Goal: Browse casually

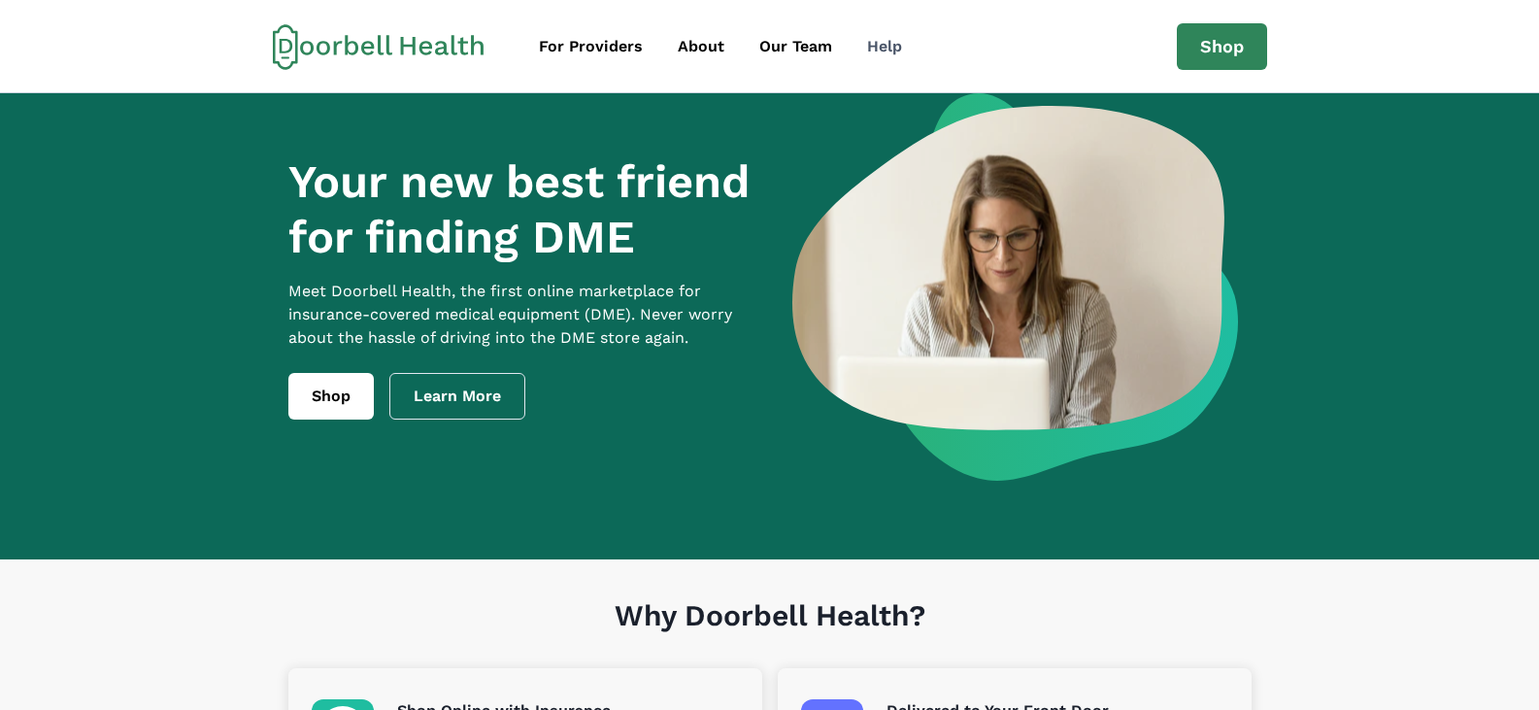
click at [867, 42] on div "Help" at bounding box center [884, 46] width 35 height 23
click at [701, 49] on div "About" at bounding box center [701, 46] width 47 height 23
click at [479, 415] on link "Learn More" at bounding box center [457, 396] width 136 height 47
click at [452, 400] on link "Learn More" at bounding box center [457, 396] width 136 height 47
click at [767, 55] on div "Our Team" at bounding box center [795, 46] width 73 height 23
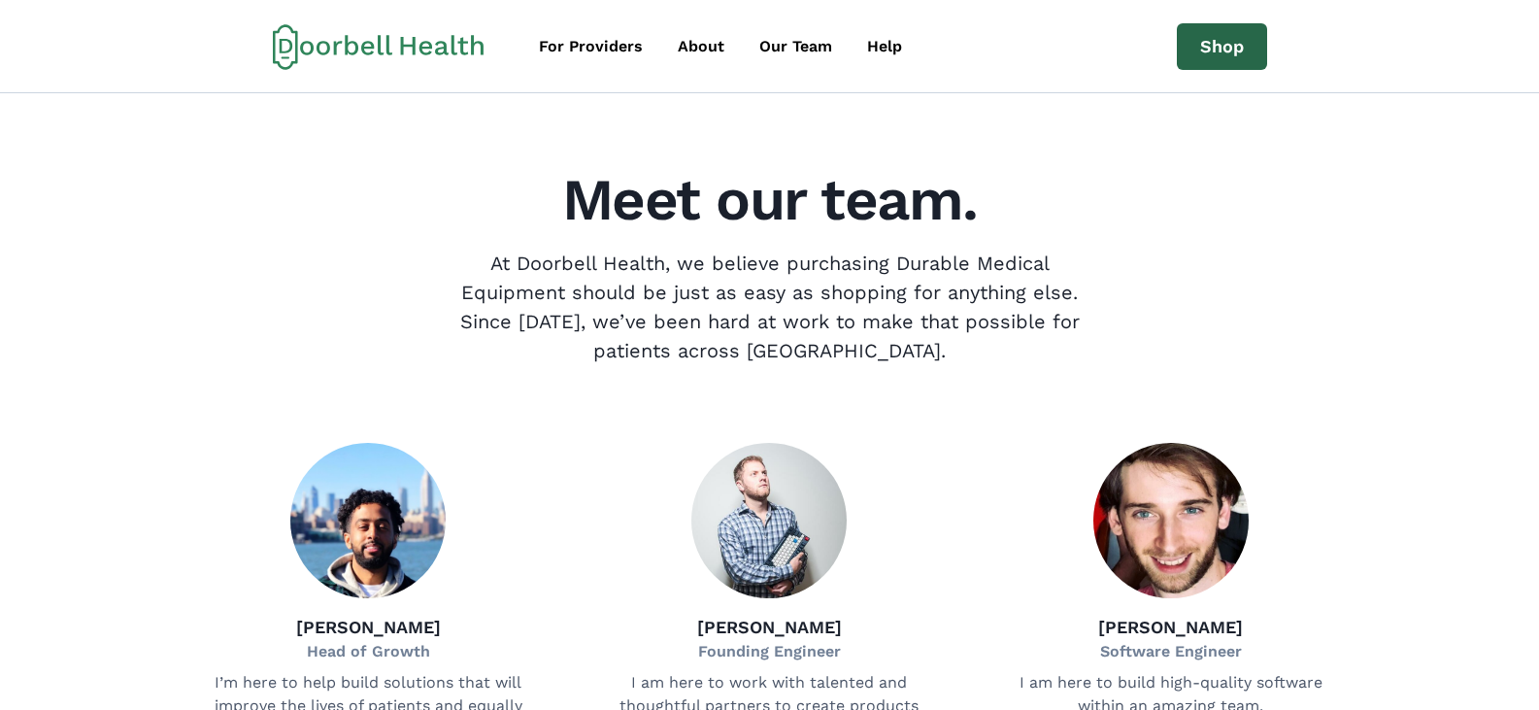
click at [1230, 42] on link "Shop" at bounding box center [1222, 46] width 90 height 47
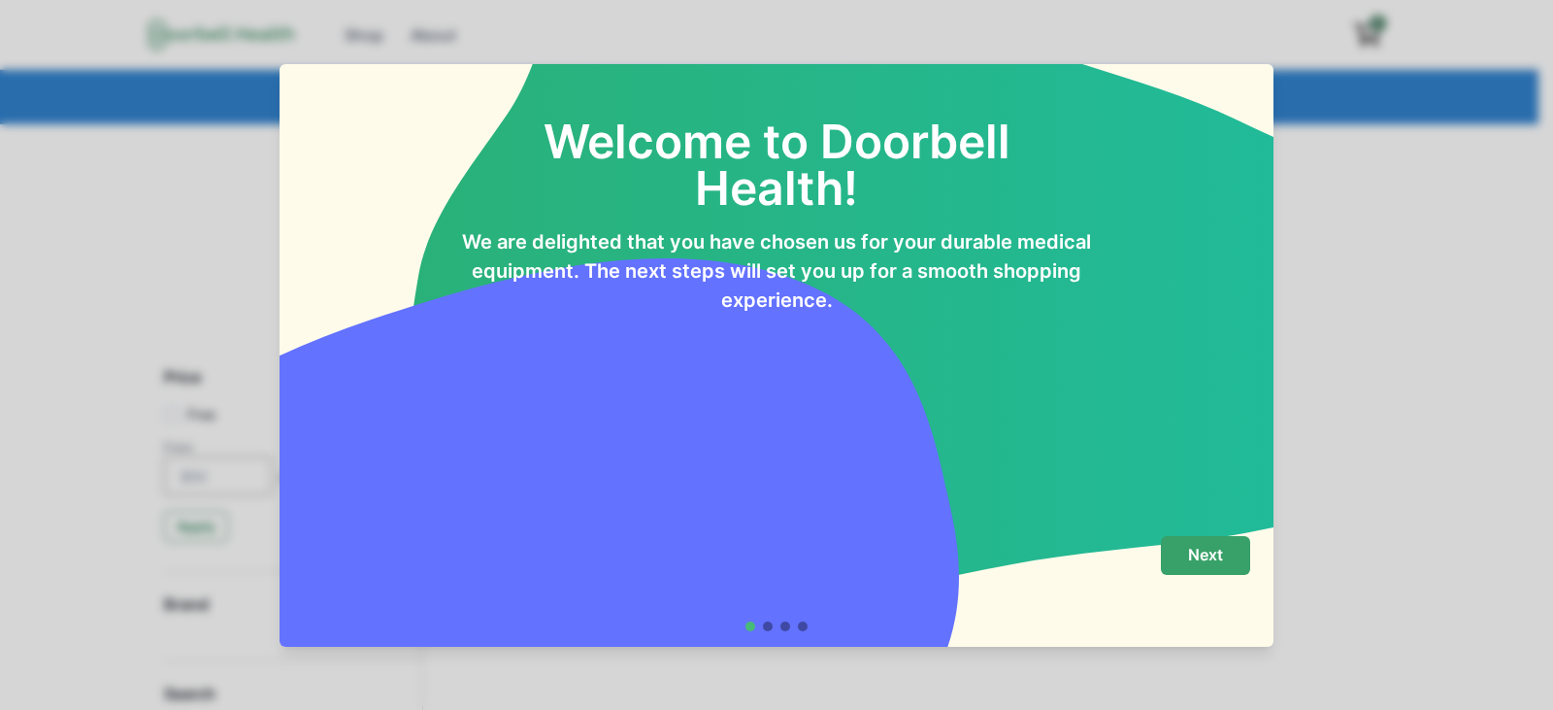
click at [1199, 552] on p "Next" at bounding box center [1205, 555] width 35 height 18
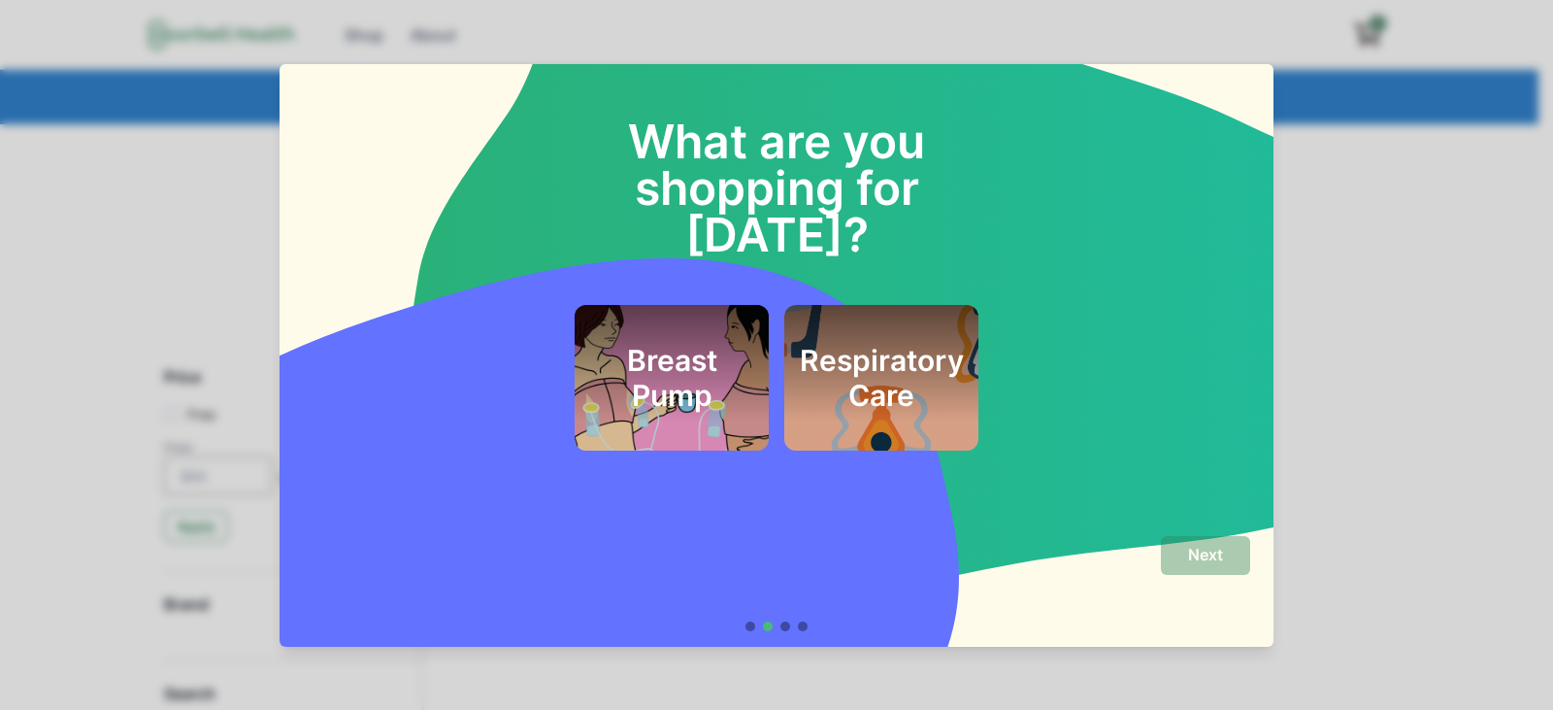
click at [1319, 470] on div "What are you shopping for [DATE]? Breast Pump Respiratory Care Next" at bounding box center [776, 355] width 1553 height 710
